Goal: Task Accomplishment & Management: Manage account settings

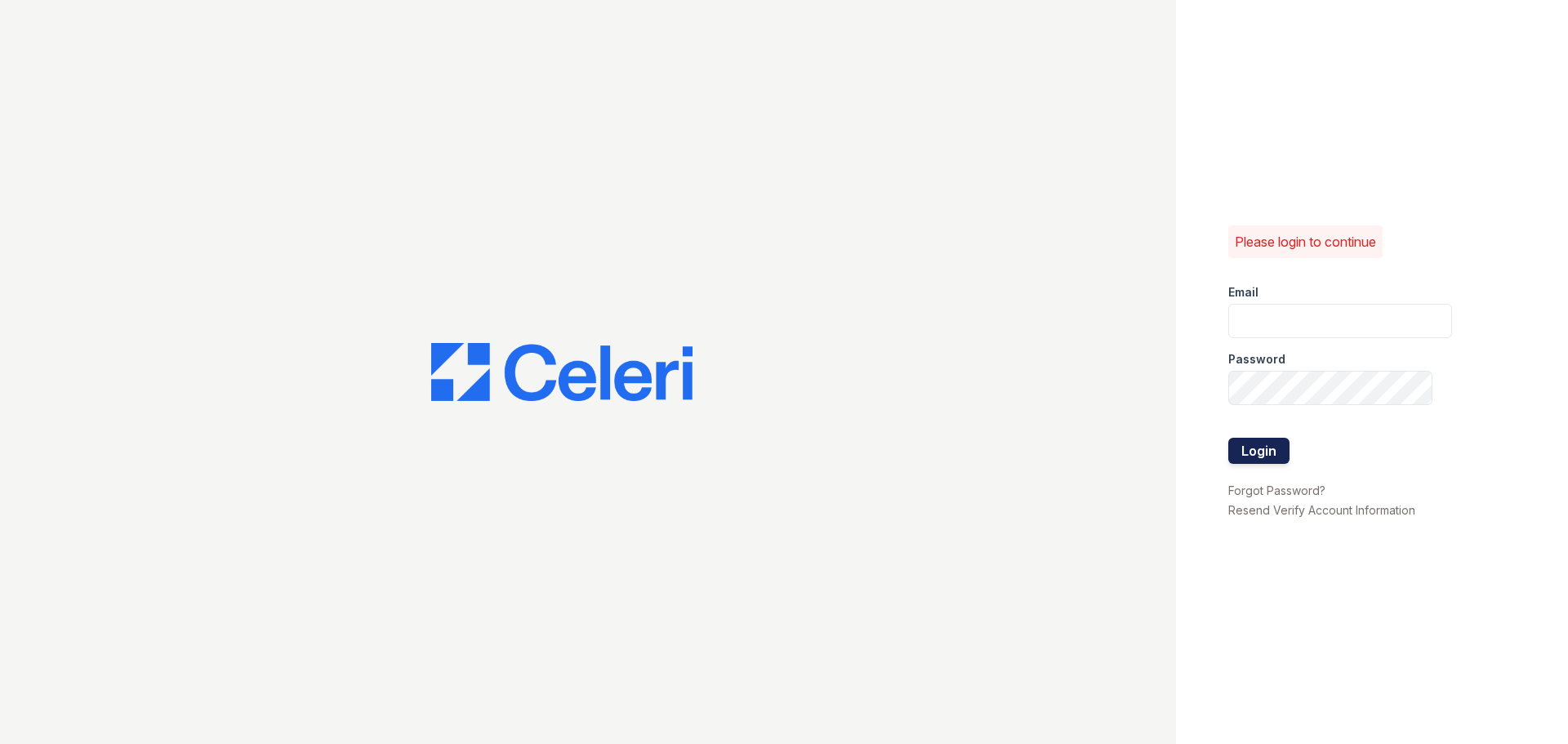
type input "[EMAIL_ADDRESS][DOMAIN_NAME]"
click at [1267, 446] on button "Login" at bounding box center [1259, 450] width 61 height 26
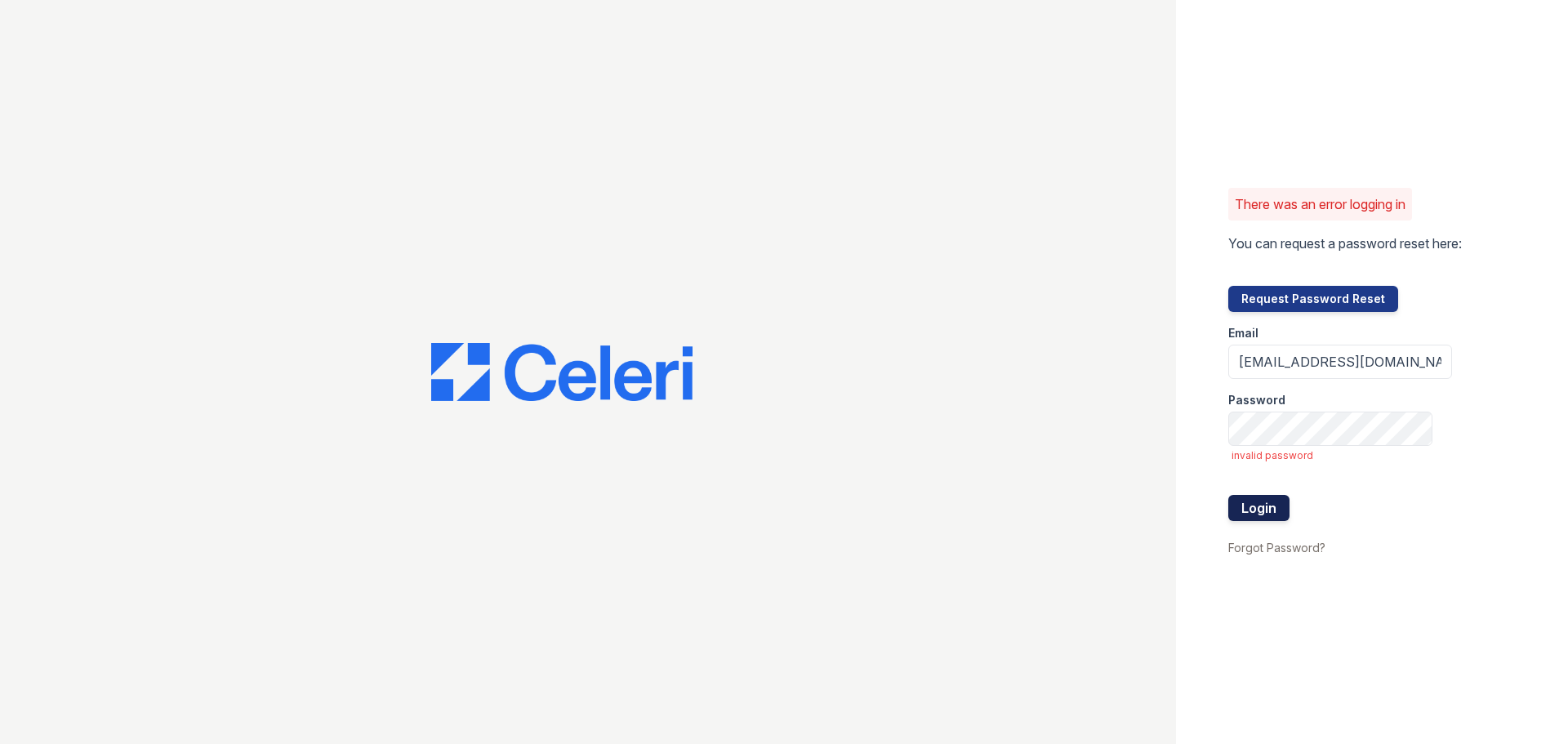
click at [1242, 499] on button "Login" at bounding box center [1259, 508] width 61 height 26
click at [1251, 503] on button "Login" at bounding box center [1259, 508] width 61 height 26
click at [1375, 362] on input "[EMAIL_ADDRESS][DOMAIN_NAME]" at bounding box center [1341, 362] width 224 height 34
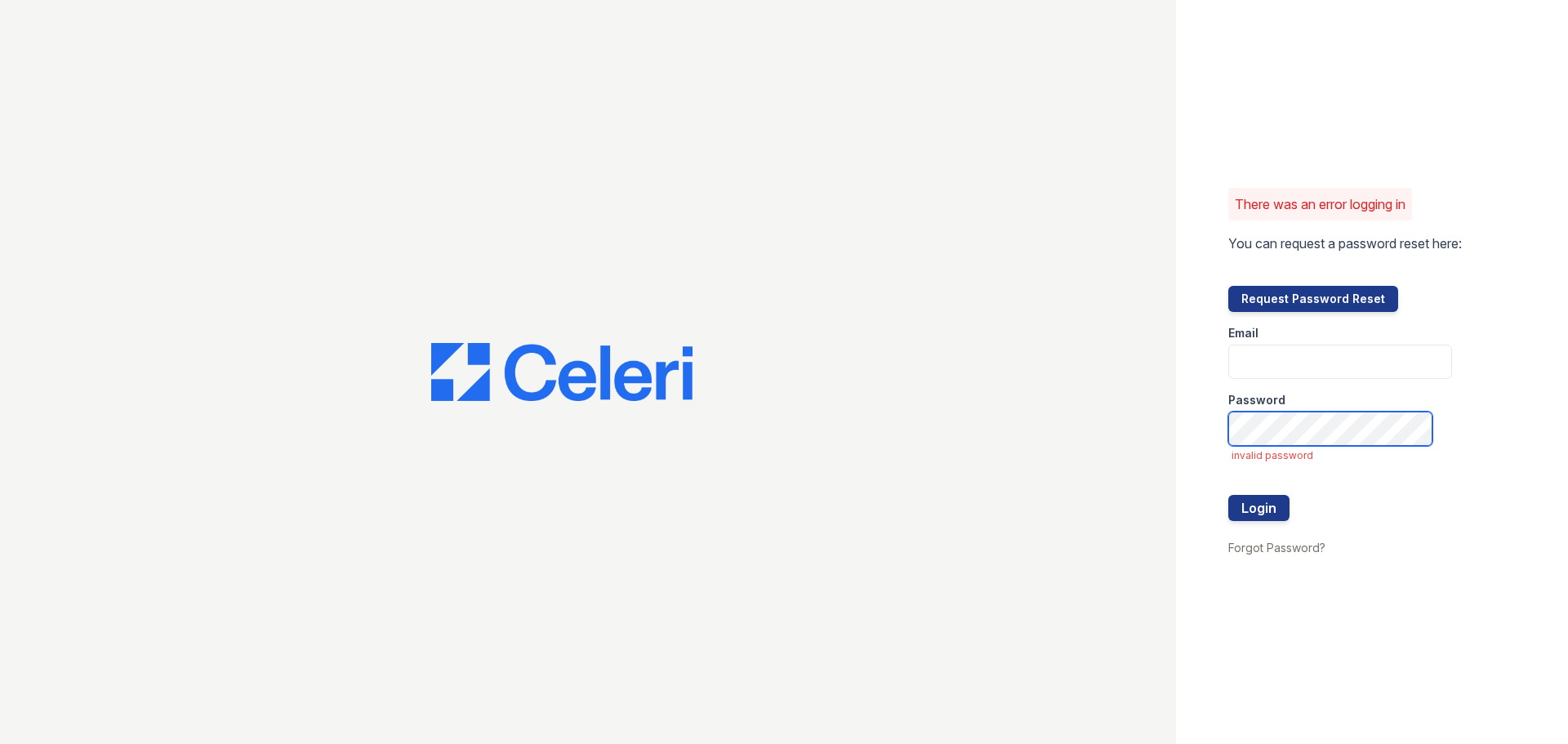
click at [805, 437] on div "There was an error logging in You can request a password reset here: Request Pa…" at bounding box center [784, 372] width 1568 height 744
click at [1309, 392] on div "Password" at bounding box center [1341, 395] width 224 height 33
click at [1312, 365] on input "email" at bounding box center [1341, 362] width 224 height 34
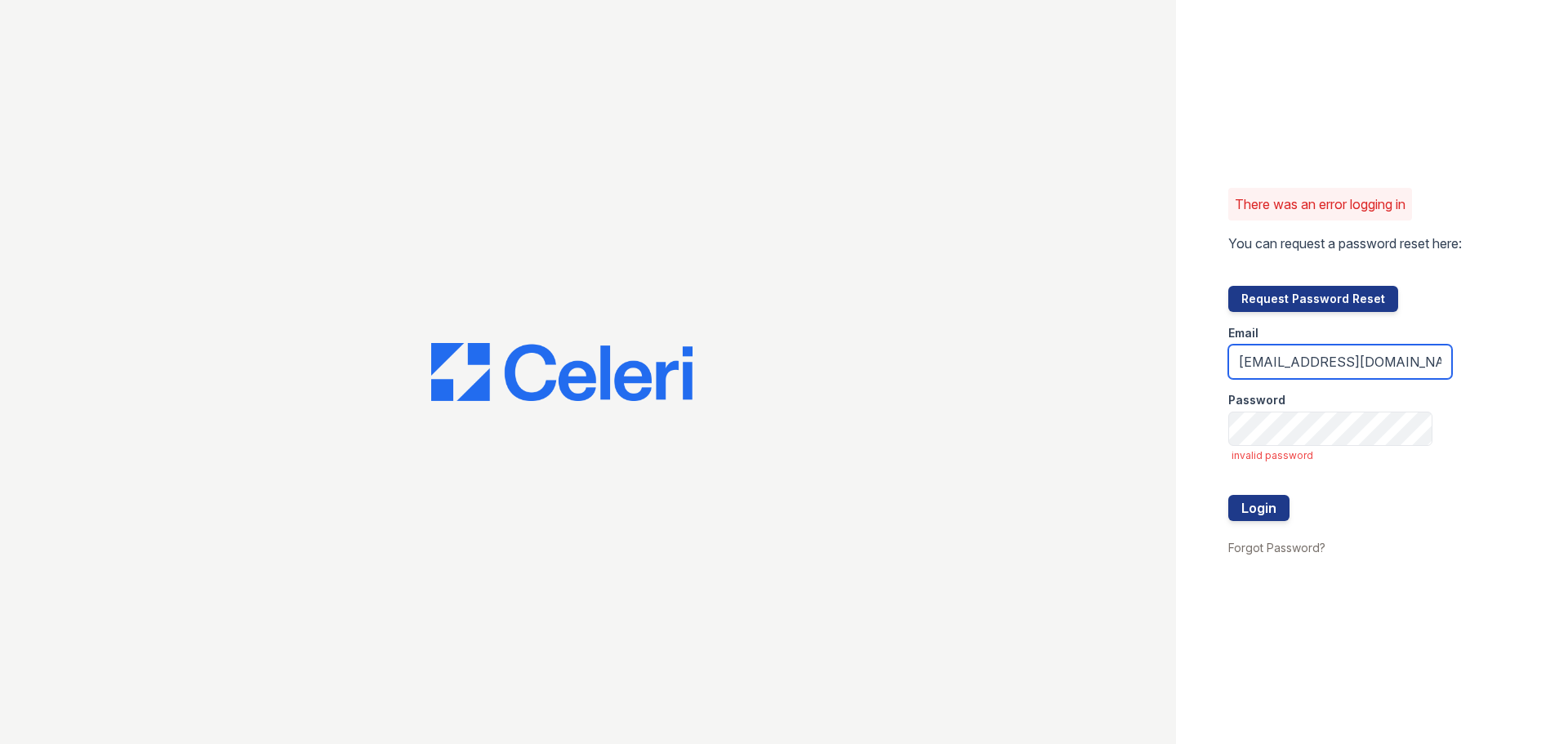
type input "[EMAIL_ADDRESS][DOMAIN_NAME]"
click at [1229, 495] on button "Login" at bounding box center [1259, 508] width 61 height 26
click at [1360, 370] on input "[EMAIL_ADDRESS][DOMAIN_NAME]" at bounding box center [1341, 362] width 224 height 34
click at [1415, 362] on input "[EMAIL_ADDRESS][DOMAIN_NAME]" at bounding box center [1341, 362] width 224 height 34
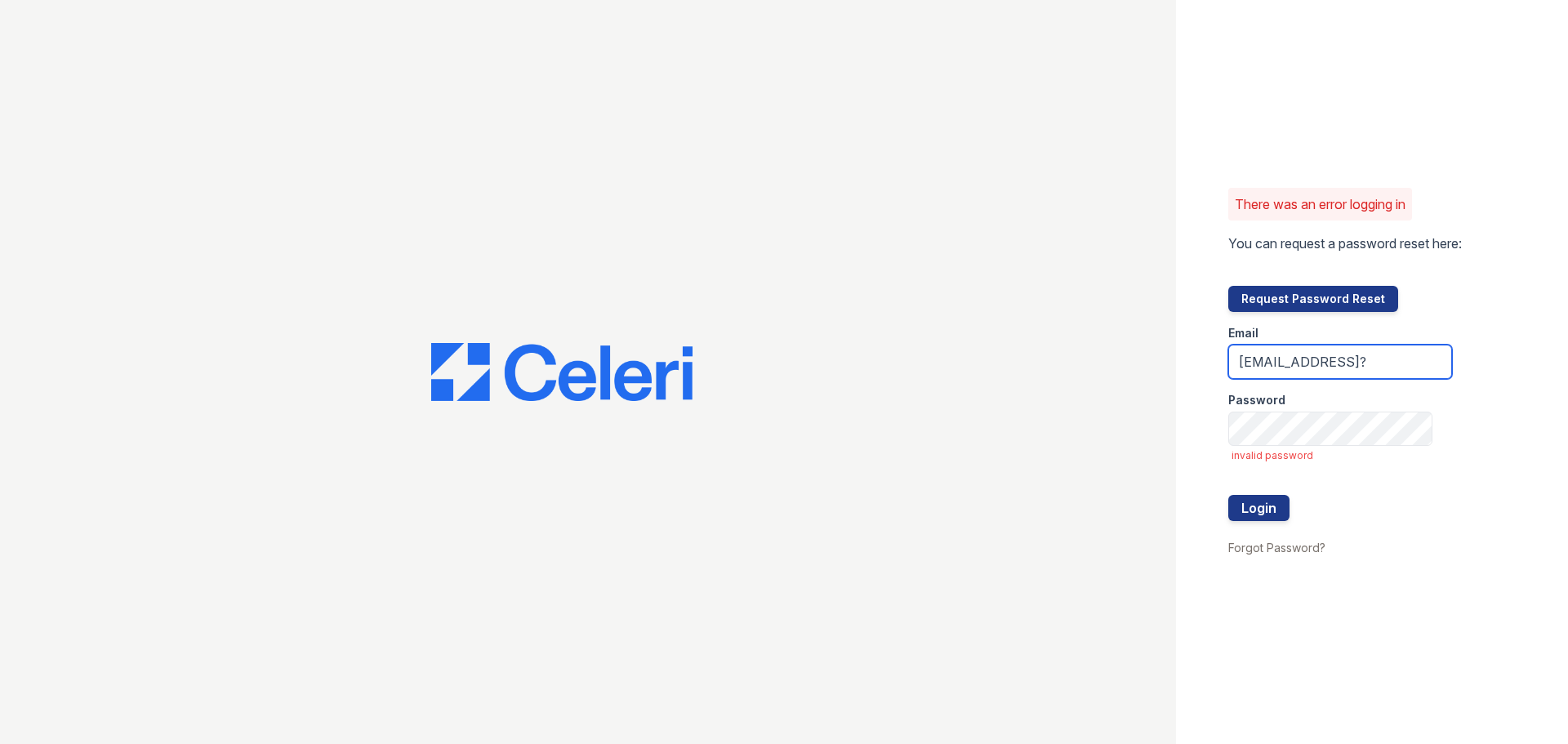
drag, startPoint x: 1348, startPoint y: 369, endPoint x: 1467, endPoint y: 378, distance: 119.3
click at [1467, 378] on div "There was an error logging in You can request a password reset here: Request Pa…" at bounding box center [1372, 372] width 392 height 744
drag, startPoint x: 1423, startPoint y: 363, endPoint x: 1481, endPoint y: 375, distance: 59.2
click at [1481, 375] on div "There was an error logging in You can request a password reset here: Request Pa…" at bounding box center [1372, 372] width 392 height 744
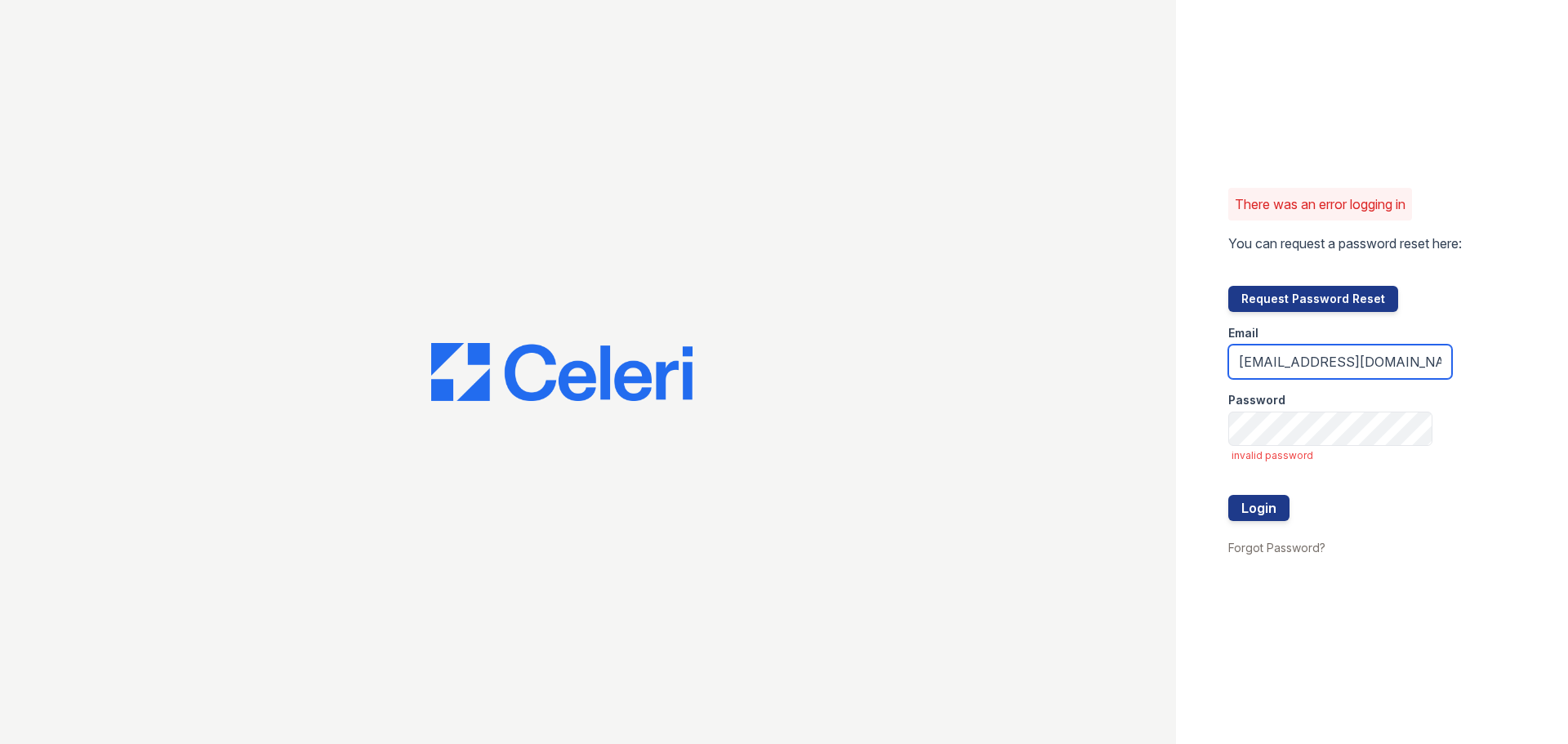
type input "[EMAIL_ADDRESS][DOMAIN_NAME]"
click at [1229, 495] on button "Login" at bounding box center [1259, 508] width 61 height 26
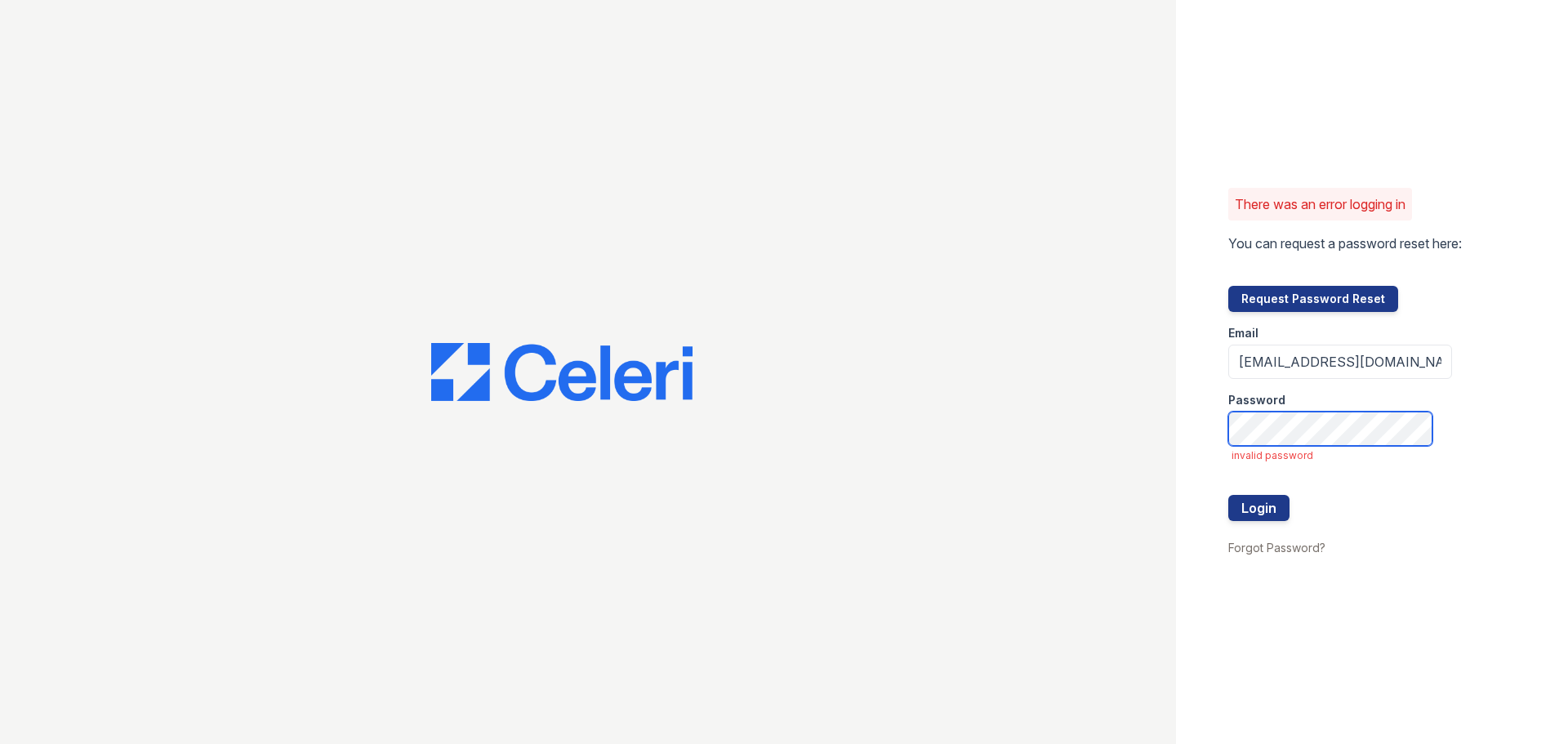
click at [1567, 594] on div "There was an error logging in You can request a password reset here: Request Pa…" at bounding box center [1372, 372] width 392 height 744
click at [1229, 495] on button "Login" at bounding box center [1259, 508] width 61 height 26
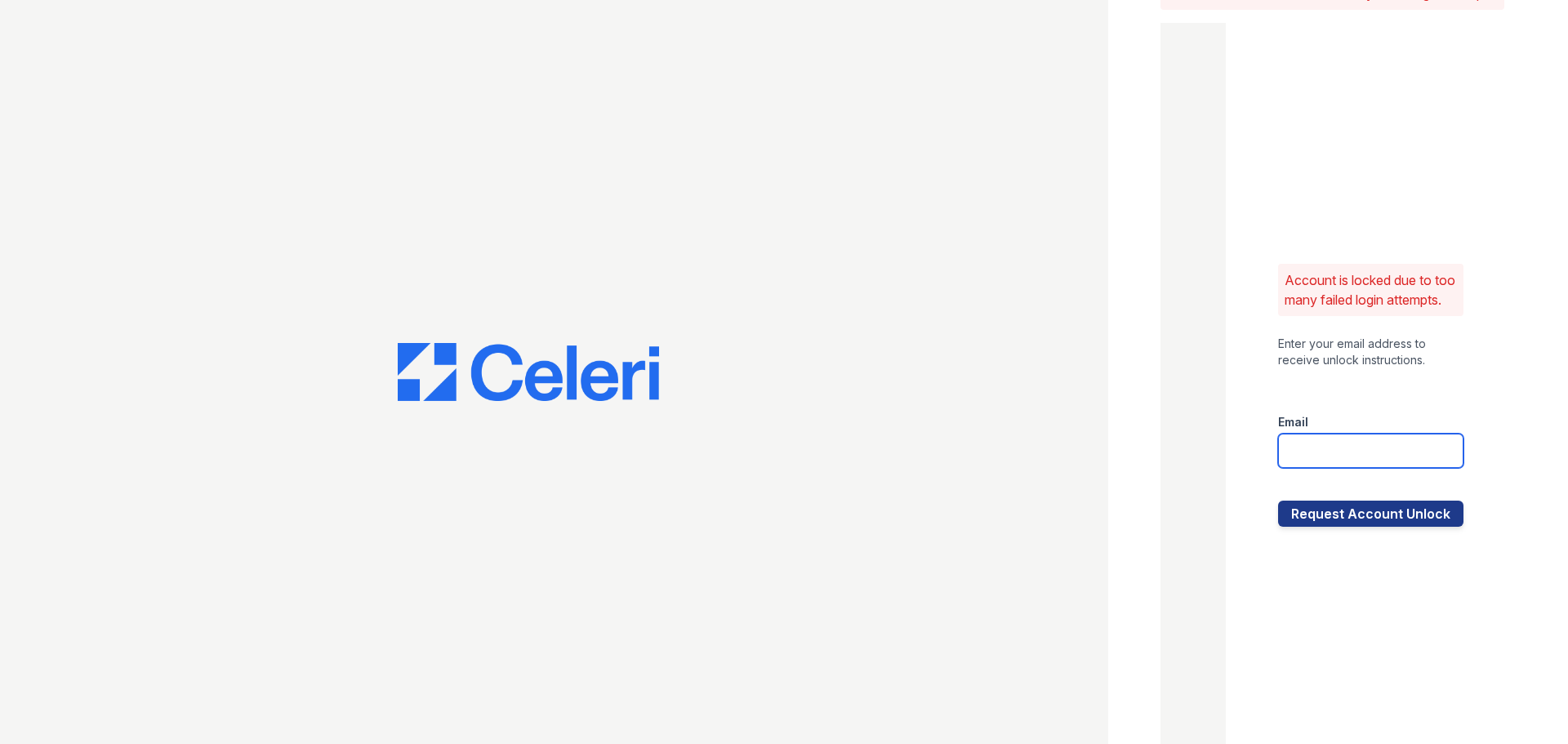
click at [1317, 455] on input "email" at bounding box center [1371, 451] width 185 height 34
